Goal: Navigation & Orientation: Find specific page/section

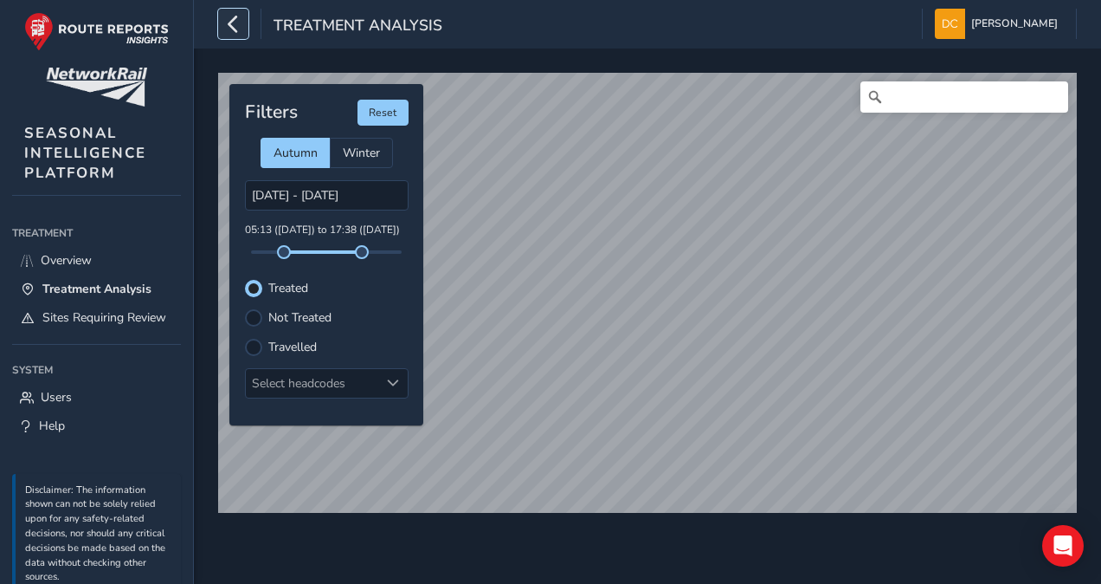
click at [238, 23] on icon "button" at bounding box center [233, 24] width 18 height 30
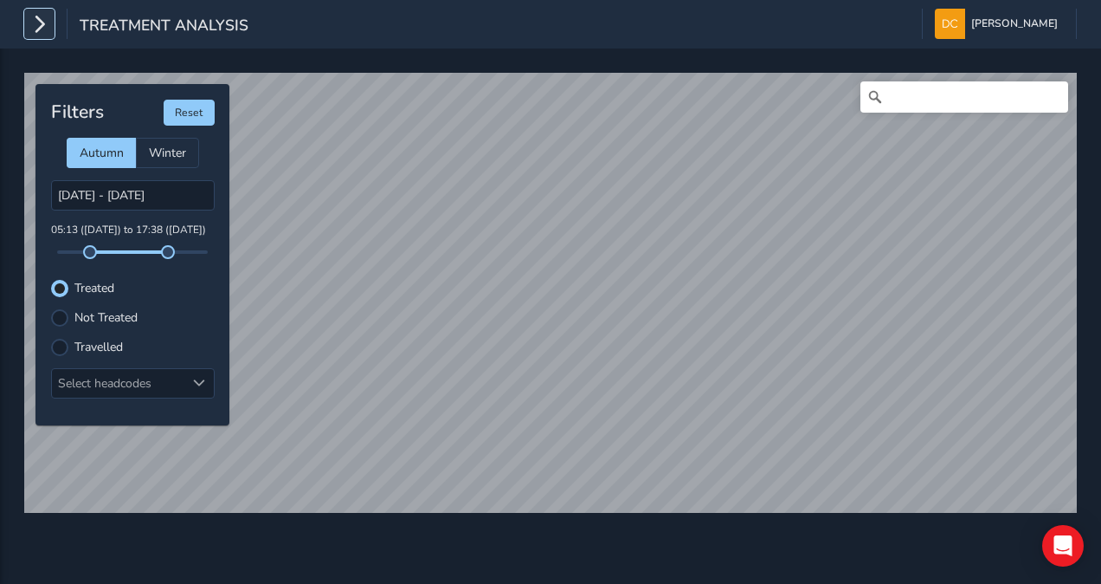
click at [42, 27] on icon "button" at bounding box center [39, 24] width 18 height 30
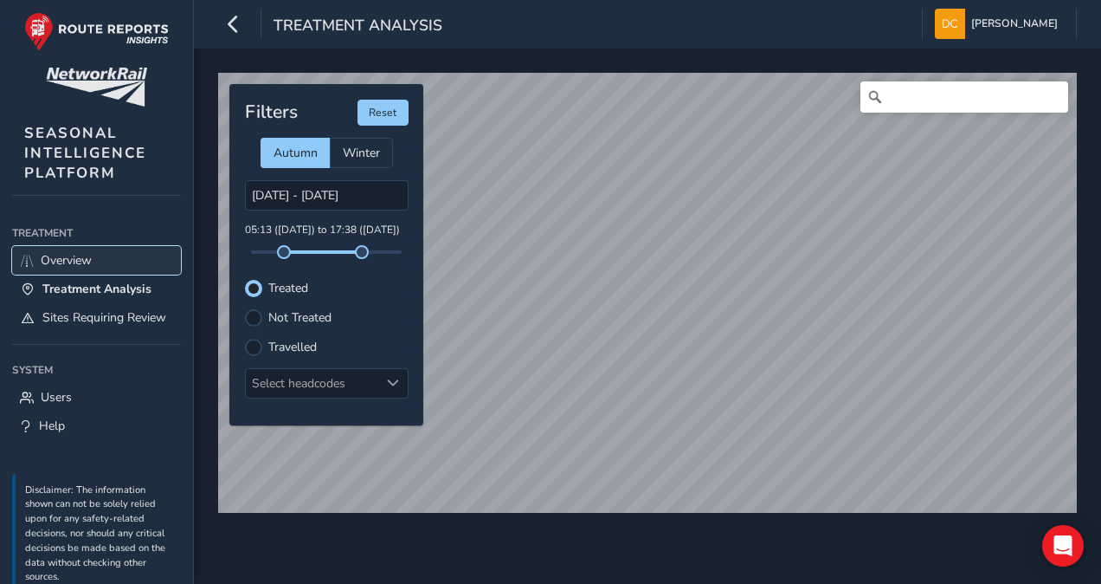
click at [57, 256] on span "Overview" at bounding box center [66, 260] width 51 height 16
